Goal: Information Seeking & Learning: Find specific fact

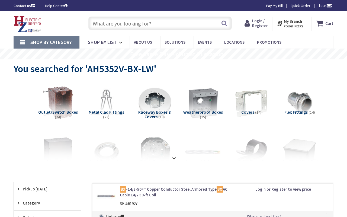
type input "Palm Bay Little League, [STREET_ADDRESS]"
